Goal: Task Accomplishment & Management: Manage account settings

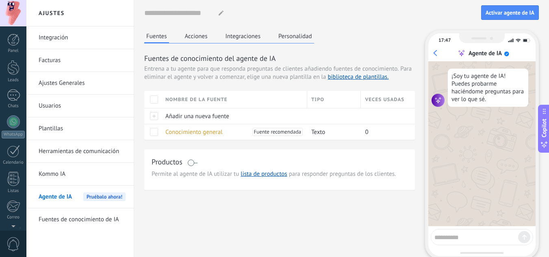
scroll to position [81, 0]
click at [61, 36] on link "Integración" at bounding box center [82, 37] width 87 height 23
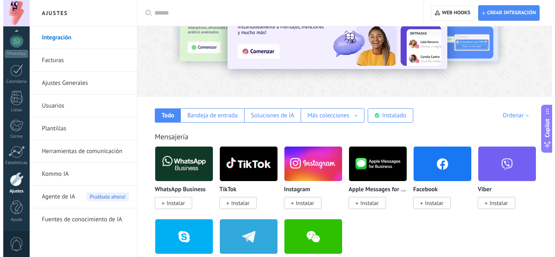
scroll to position [128, 0]
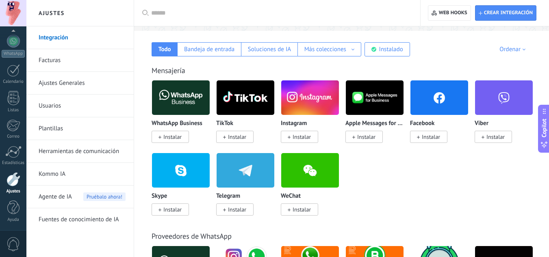
click at [175, 137] on span "Instalar" at bounding box center [172, 136] width 18 height 7
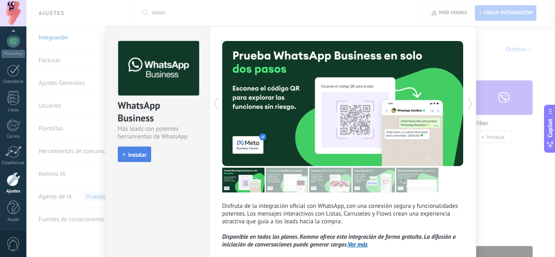
click at [134, 152] on span "Instalar" at bounding box center [137, 155] width 18 height 6
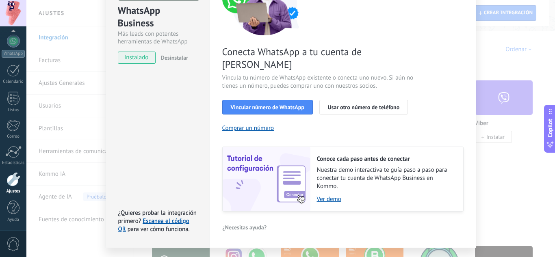
scroll to position [104, 0]
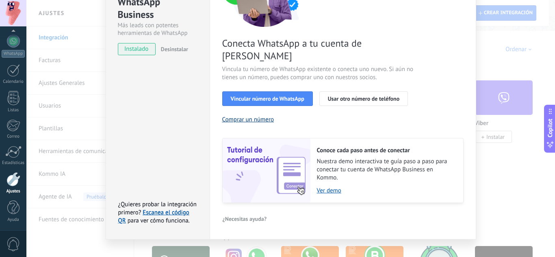
click at [259, 116] on button "Comprar un número" at bounding box center [248, 120] width 52 height 8
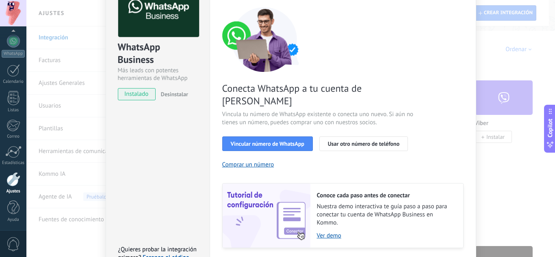
scroll to position [59, 0]
click at [334, 232] on link "Ver demo" at bounding box center [386, 236] width 138 height 8
click at [278, 141] on span "Vincular número de WhatsApp" at bounding box center [268, 144] width 74 height 6
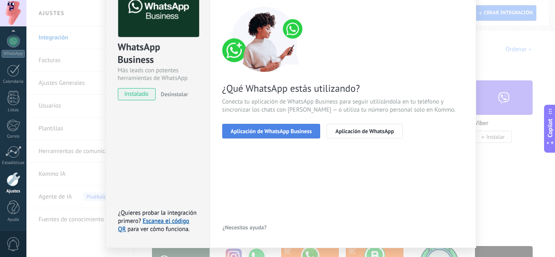
click at [281, 132] on span "Aplicación de WhatsApp Business" at bounding box center [271, 131] width 81 height 6
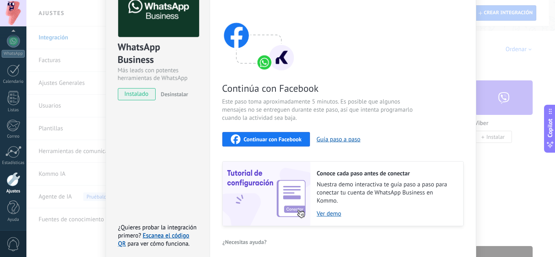
click at [281, 141] on span "Continuar con Facebook" at bounding box center [273, 140] width 58 height 6
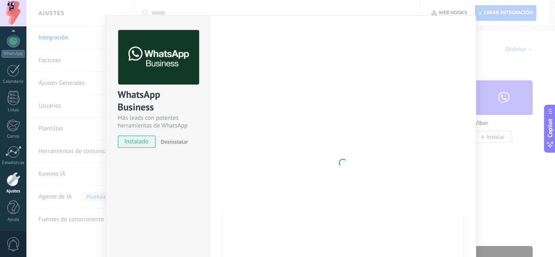
scroll to position [11, 0]
click at [453, 13] on div "WhatsApp Business Más leads con potentes herramientas de WhatsApp instalado Des…" at bounding box center [290, 128] width 529 height 257
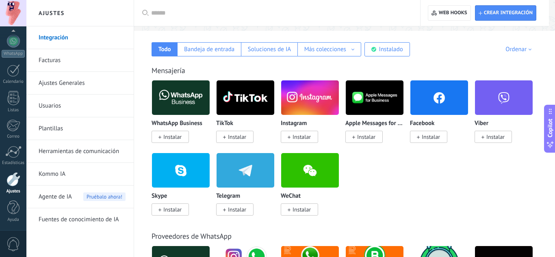
scroll to position [0, 0]
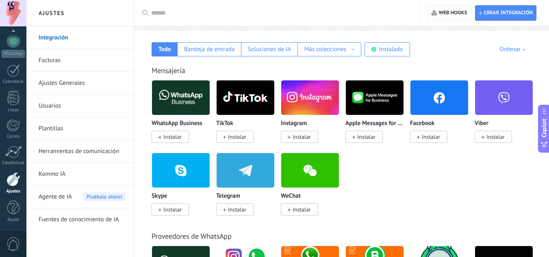
click at [177, 134] on span "Instalar" at bounding box center [172, 136] width 18 height 7
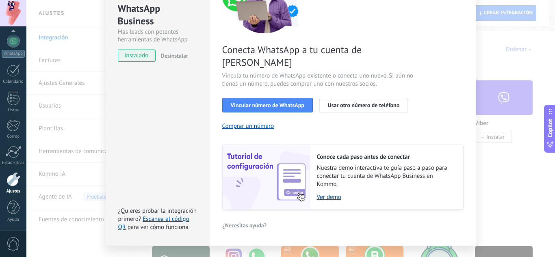
scroll to position [104, 0]
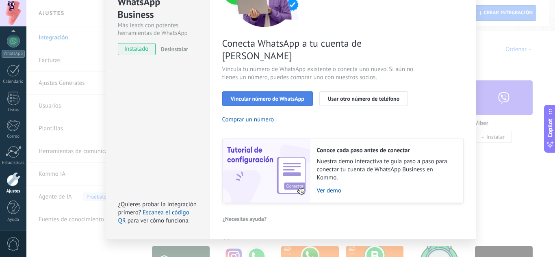
click at [282, 96] on span "Vincular número de WhatsApp" at bounding box center [268, 99] width 74 height 6
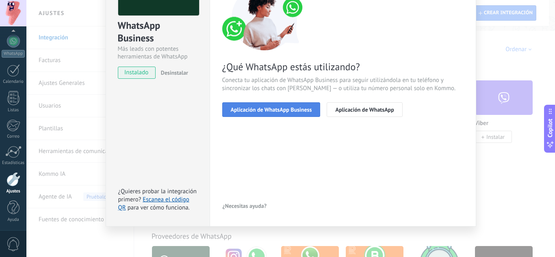
click at [273, 110] on span "Aplicación de WhatsApp Business" at bounding box center [271, 110] width 81 height 6
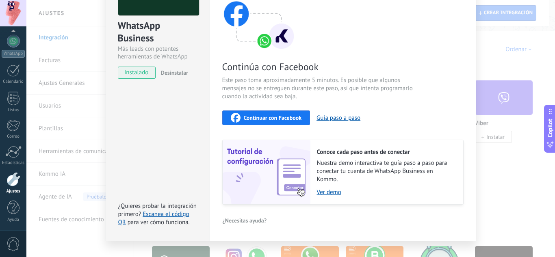
click at [277, 117] on span "Continuar con Facebook" at bounding box center [273, 118] width 58 height 6
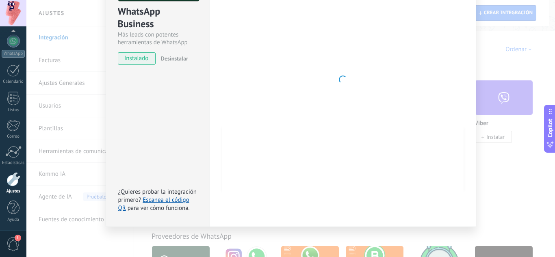
scroll to position [0, 0]
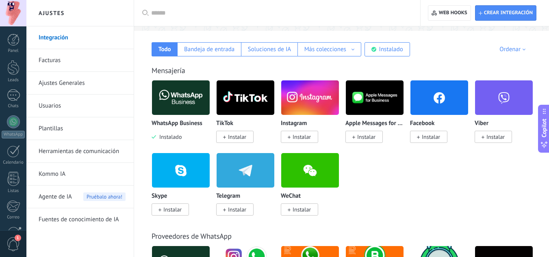
click at [183, 104] on img at bounding box center [181, 97] width 58 height 39
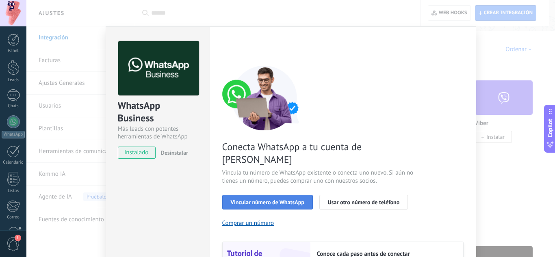
click at [285, 199] on span "Vincular número de WhatsApp" at bounding box center [268, 202] width 74 height 6
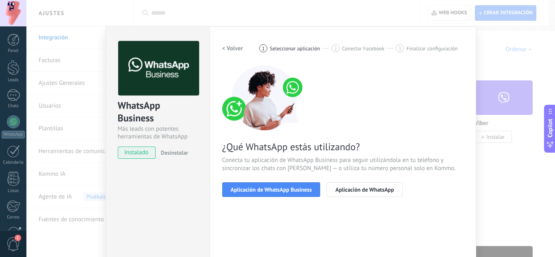
click at [285, 191] on span "Aplicación de WhatsApp Business" at bounding box center [271, 190] width 81 height 6
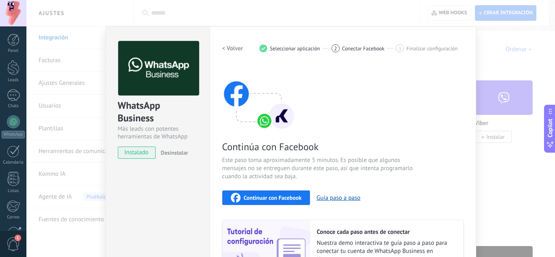
click at [267, 198] on span "Continuar con Facebook" at bounding box center [273, 198] width 58 height 6
click at [360, 5] on div "WhatsApp Business Más leads con potentes herramientas de WhatsApp instalado Des…" at bounding box center [290, 128] width 529 height 257
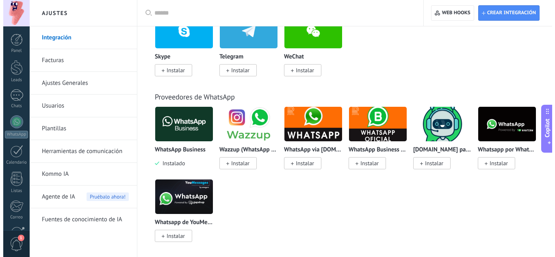
scroll to position [268, 0]
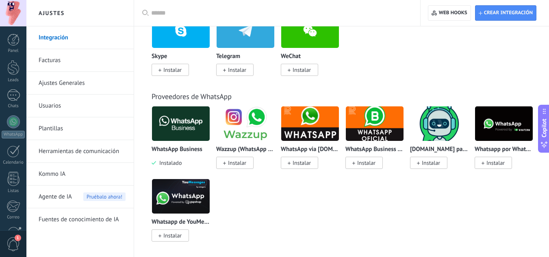
click at [362, 161] on span "Instalar" at bounding box center [366, 162] width 18 height 7
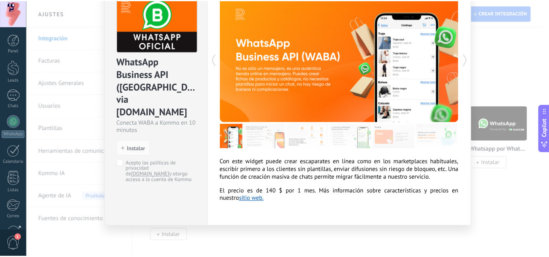
scroll to position [0, 0]
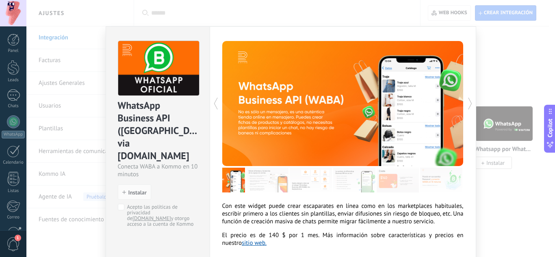
click at [495, 46] on div "WhatsApp Business API ([GEOGRAPHIC_DATA]) via [DOMAIN_NAME] Conecta WABA a Komm…" at bounding box center [290, 128] width 529 height 257
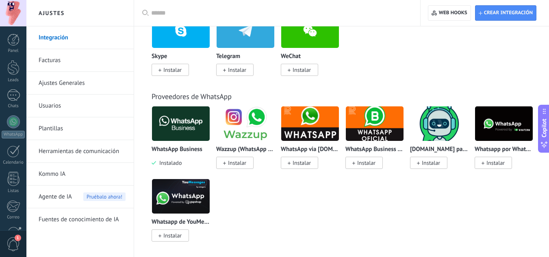
click at [496, 126] on img at bounding box center [504, 123] width 58 height 39
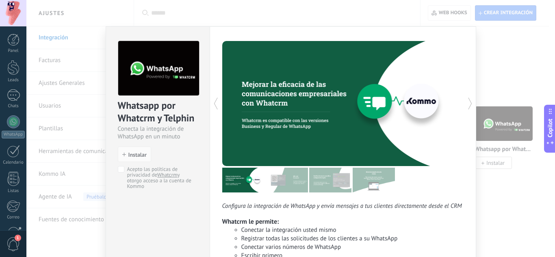
click at [523, 67] on div "Whatsapp por Whatcrm y Telphin Conecta la integración de WhatsApp en un minuto …" at bounding box center [290, 128] width 529 height 257
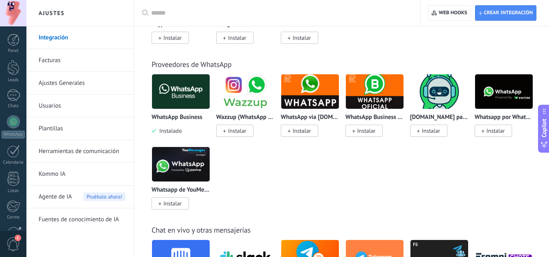
scroll to position [300, 0]
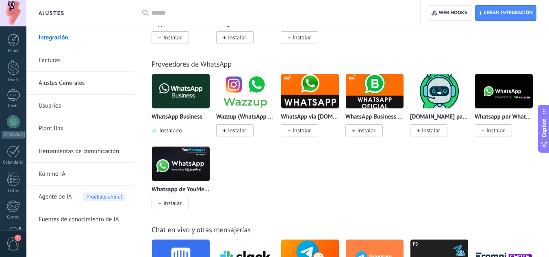
click at [193, 169] on img at bounding box center [181, 163] width 58 height 39
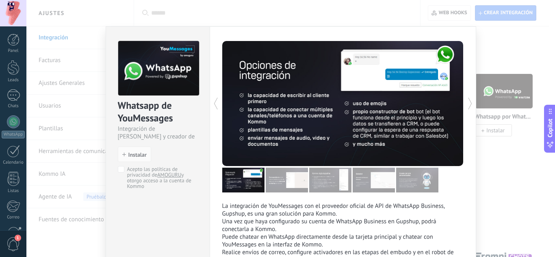
click at [513, 157] on div "Whatsapp de YouMessages Integración de Whatsapp y creador de bots install Insta…" at bounding box center [290, 128] width 529 height 257
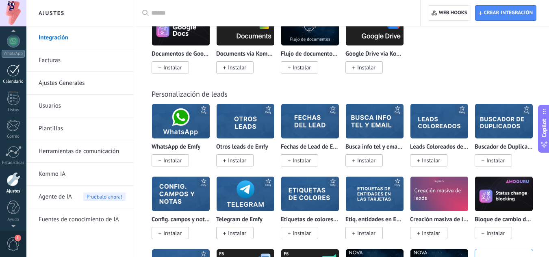
scroll to position [0, 0]
click at [11, 15] on div at bounding box center [13, 13] width 26 height 26
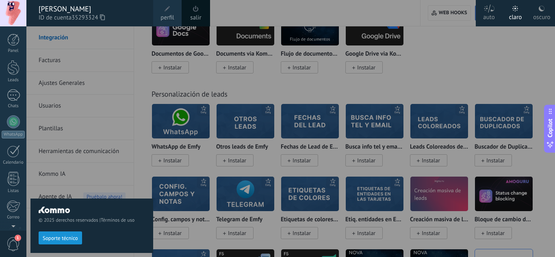
click at [122, 11] on div "[PERSON_NAME]" at bounding box center [92, 8] width 106 height 9
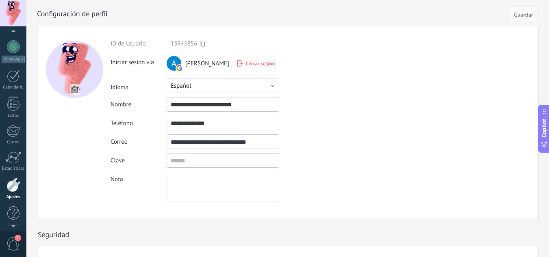
scroll to position [81, 0]
click at [14, 180] on div at bounding box center [14, 179] width 14 height 14
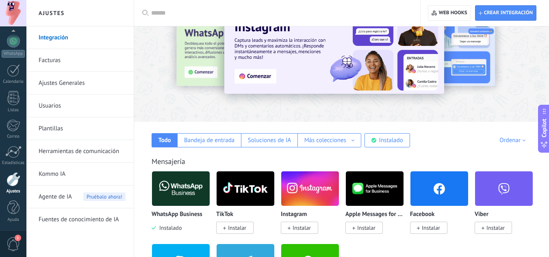
scroll to position [37, 0]
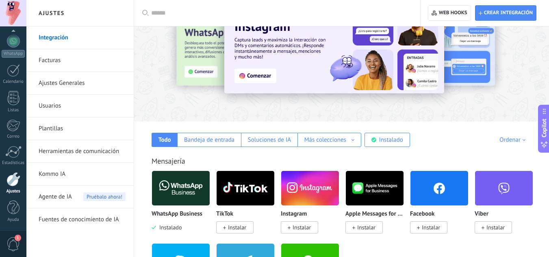
click at [66, 105] on link "Usuarios" at bounding box center [82, 106] width 87 height 23
